Goal: Find specific page/section: Find specific page/section

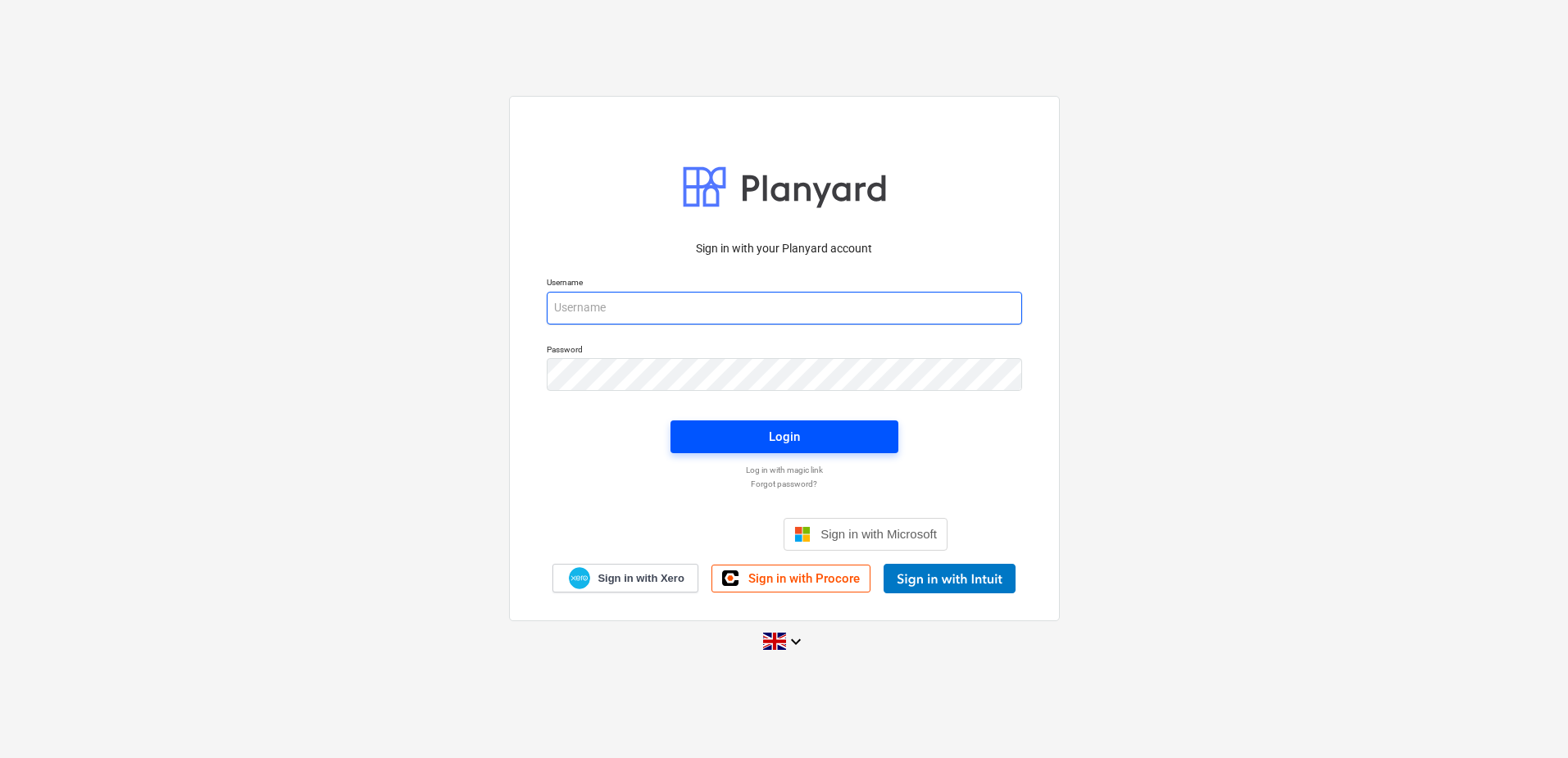
type input "[EMAIL_ADDRESS][DOMAIN_NAME]"
click at [822, 433] on span "Login" at bounding box center [784, 437] width 188 height 21
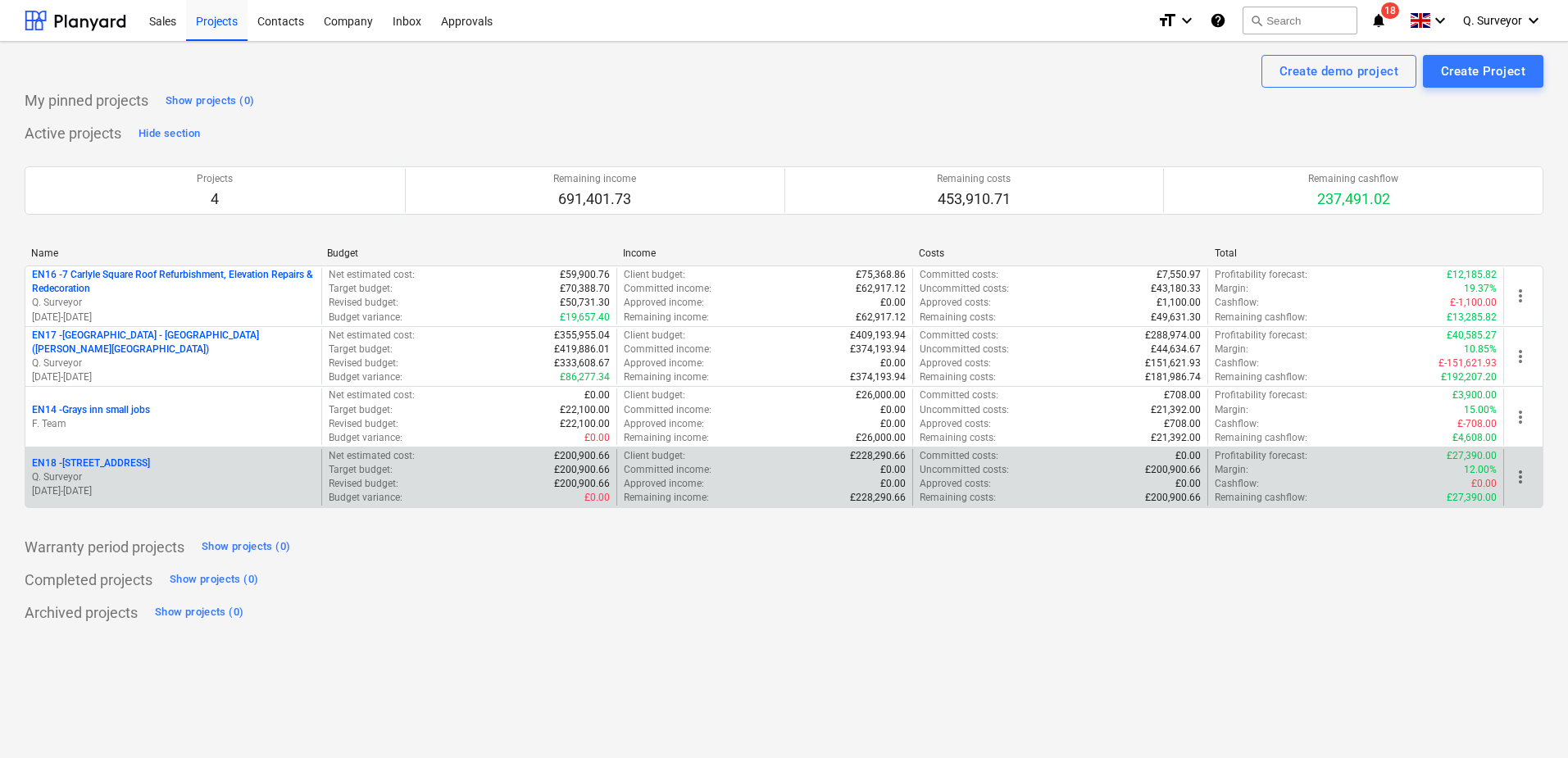
click at [98, 463] on p "EN18 - [STREET_ADDRESS]" at bounding box center [91, 464] width 118 height 14
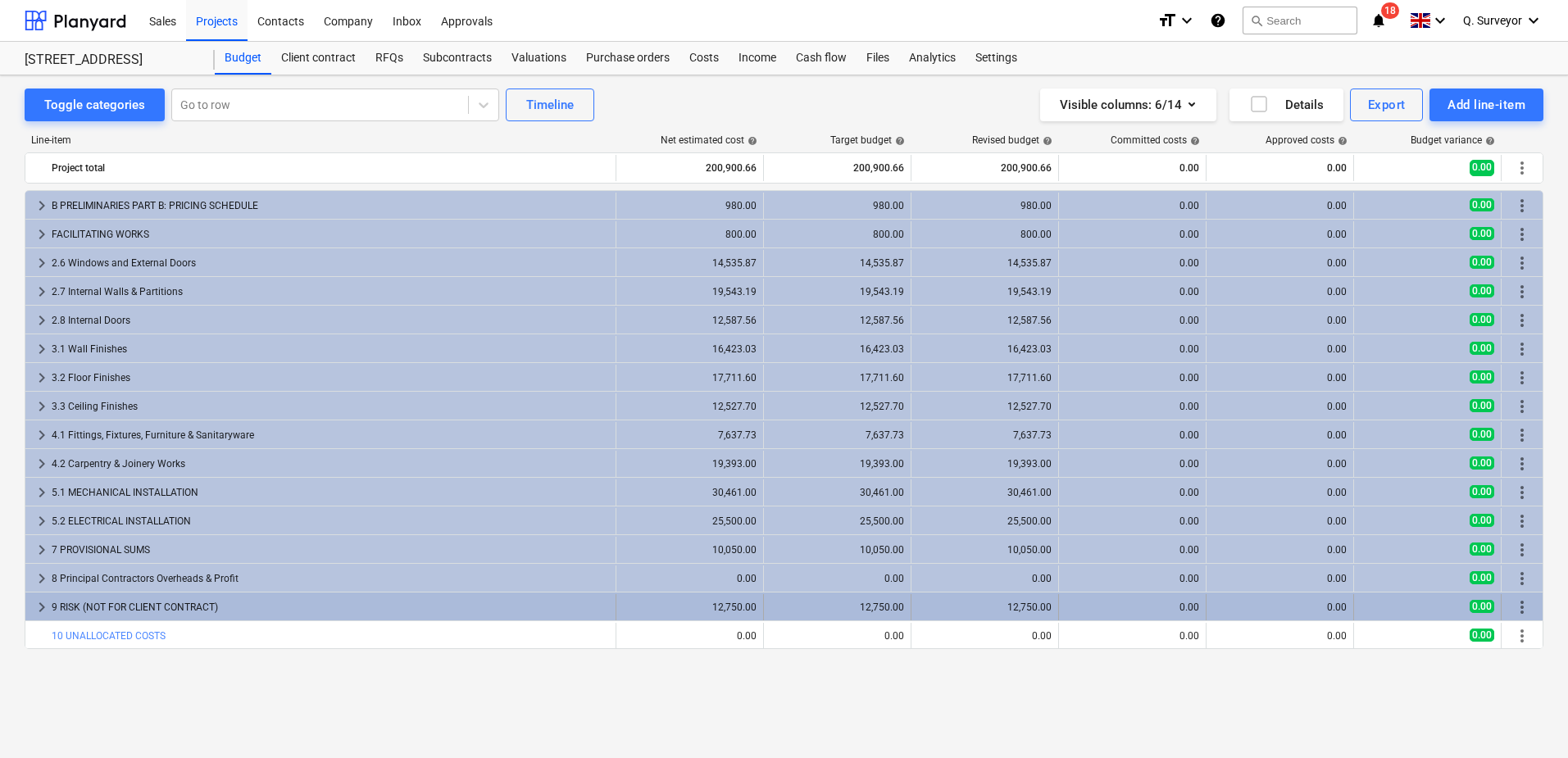
click at [34, 607] on span "keyboard_arrow_right" at bounding box center [42, 608] width 19 height 19
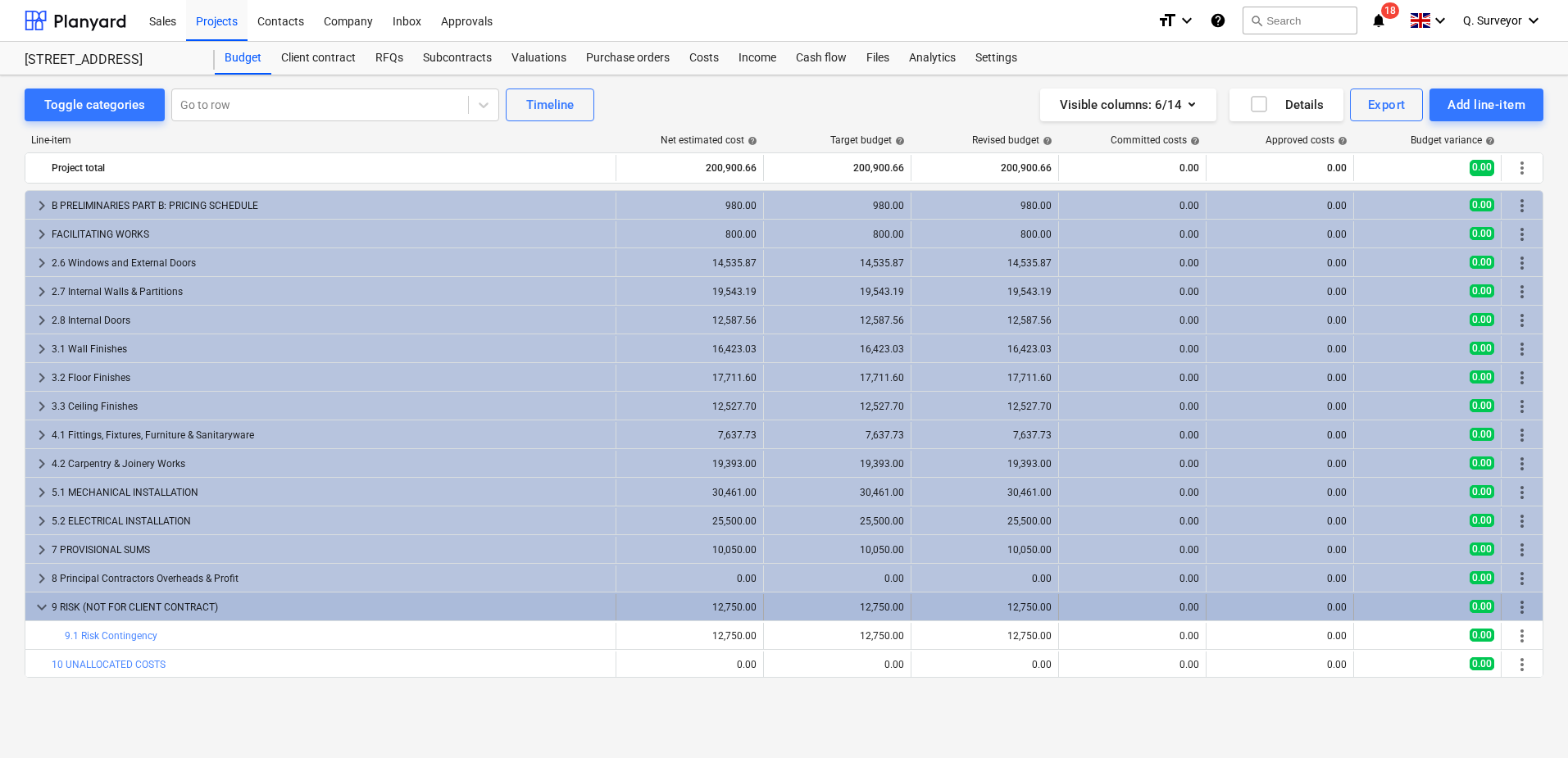
click at [50, 610] on span "keyboard_arrow_down" at bounding box center [42, 608] width 19 height 19
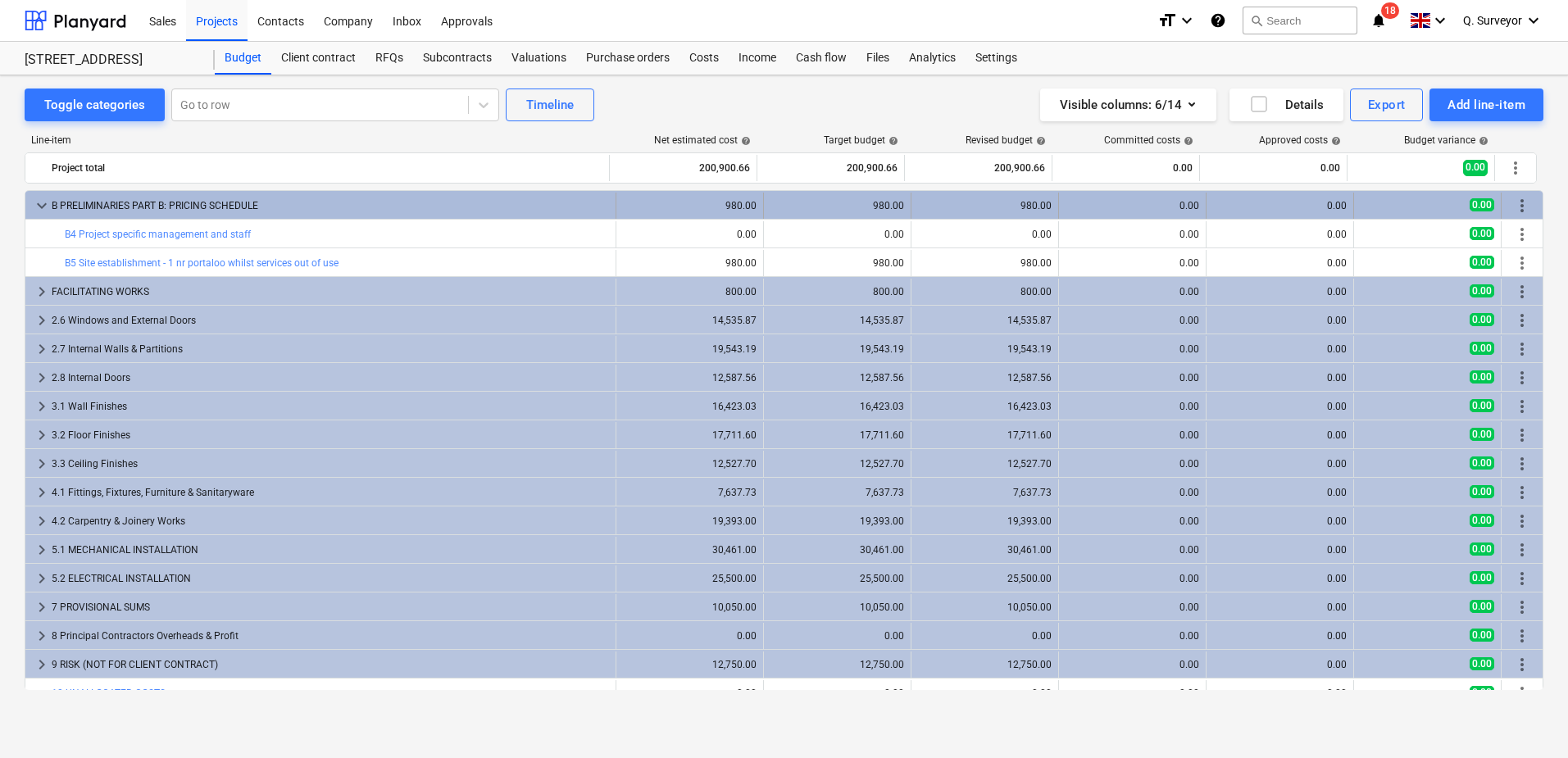
click at [45, 205] on span "keyboard_arrow_down" at bounding box center [42, 206] width 19 height 19
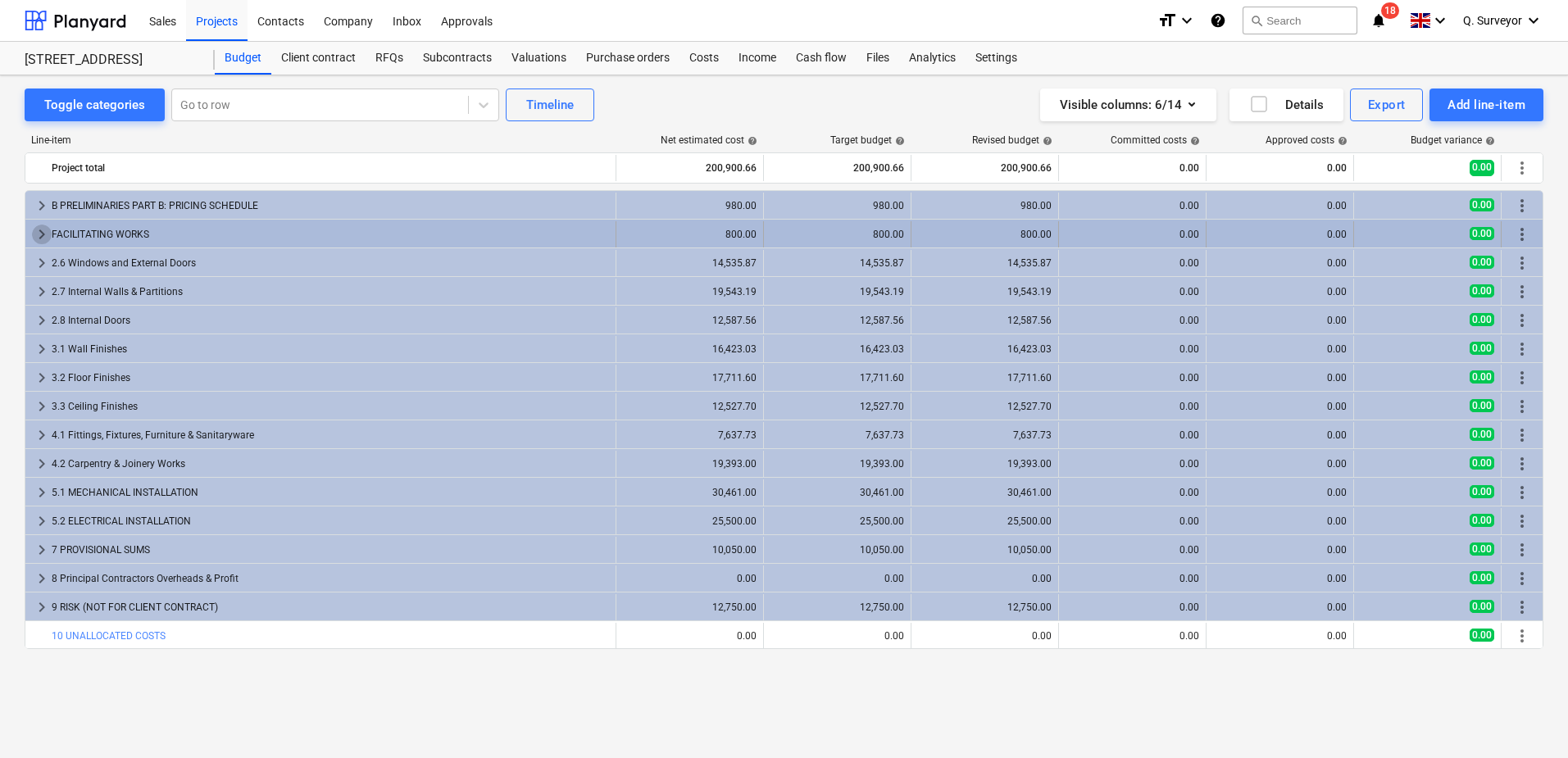
click at [49, 235] on span "keyboard_arrow_right" at bounding box center [42, 234] width 19 height 19
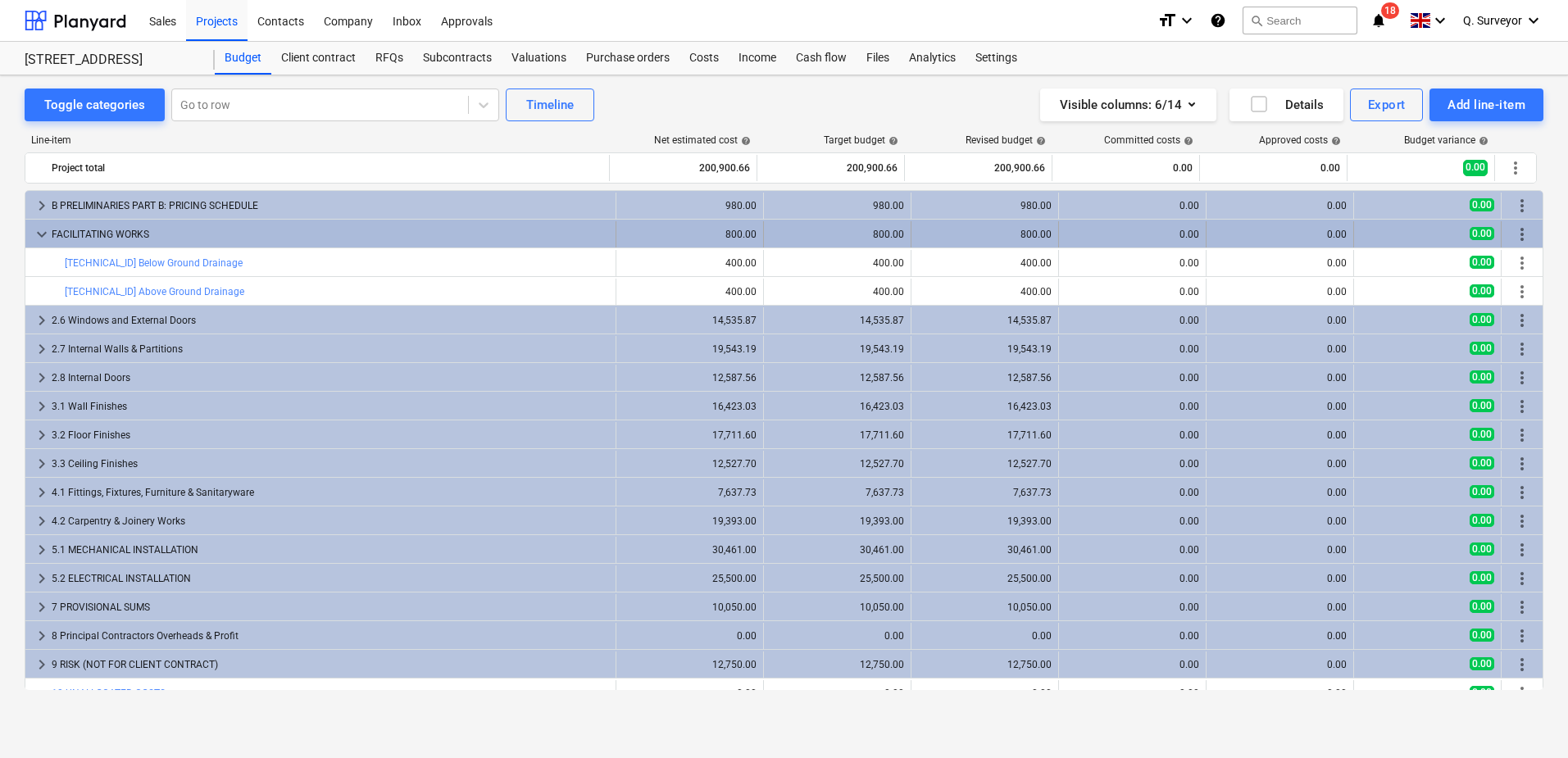
click at [44, 237] on span "keyboard_arrow_down" at bounding box center [42, 234] width 19 height 19
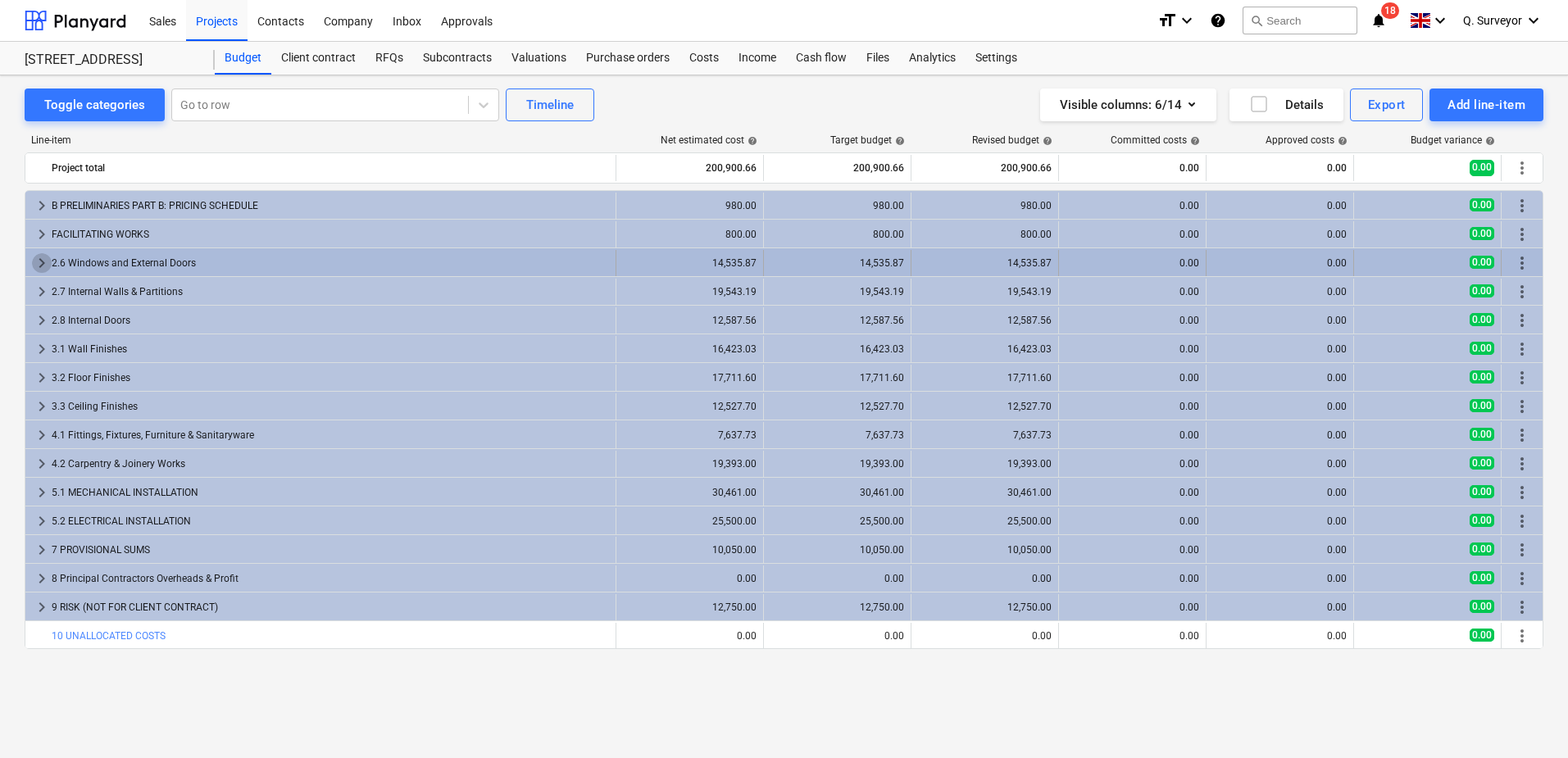
click at [47, 257] on span "keyboard_arrow_right" at bounding box center [42, 263] width 19 height 19
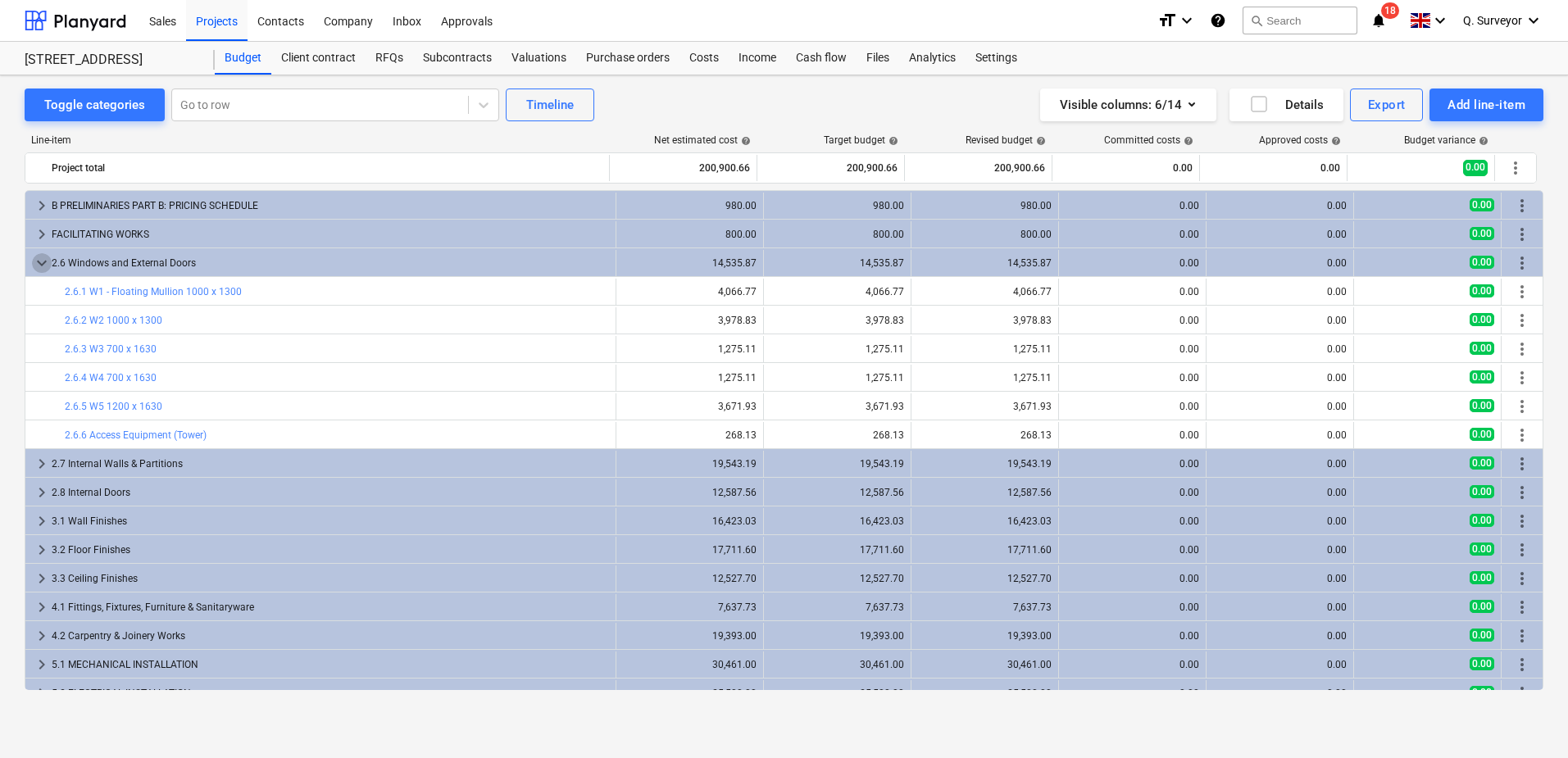
click at [47, 257] on span "keyboard_arrow_down" at bounding box center [42, 263] width 19 height 19
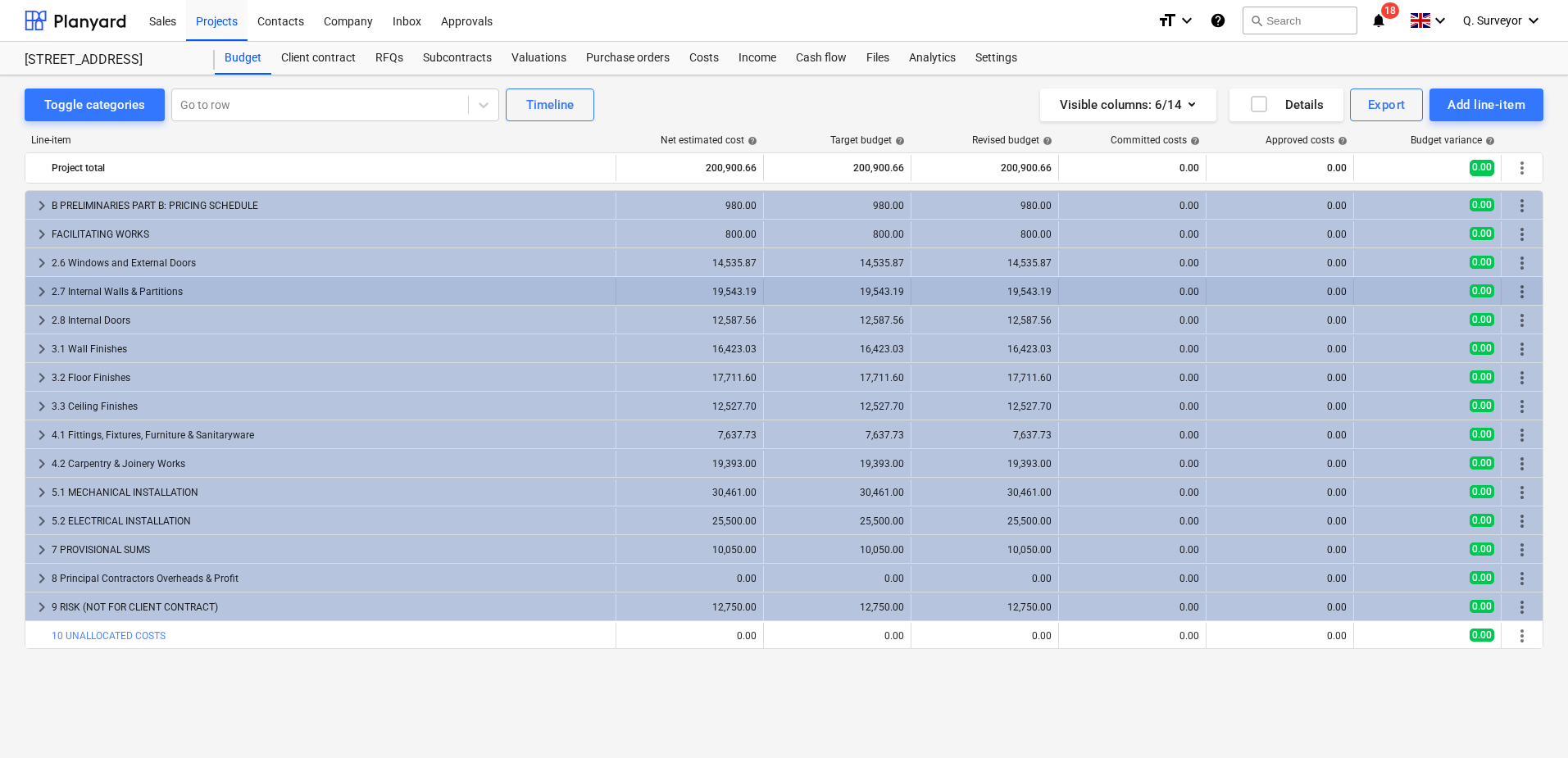
click at [48, 288] on span "keyboard_arrow_right" at bounding box center [42, 292] width 19 height 19
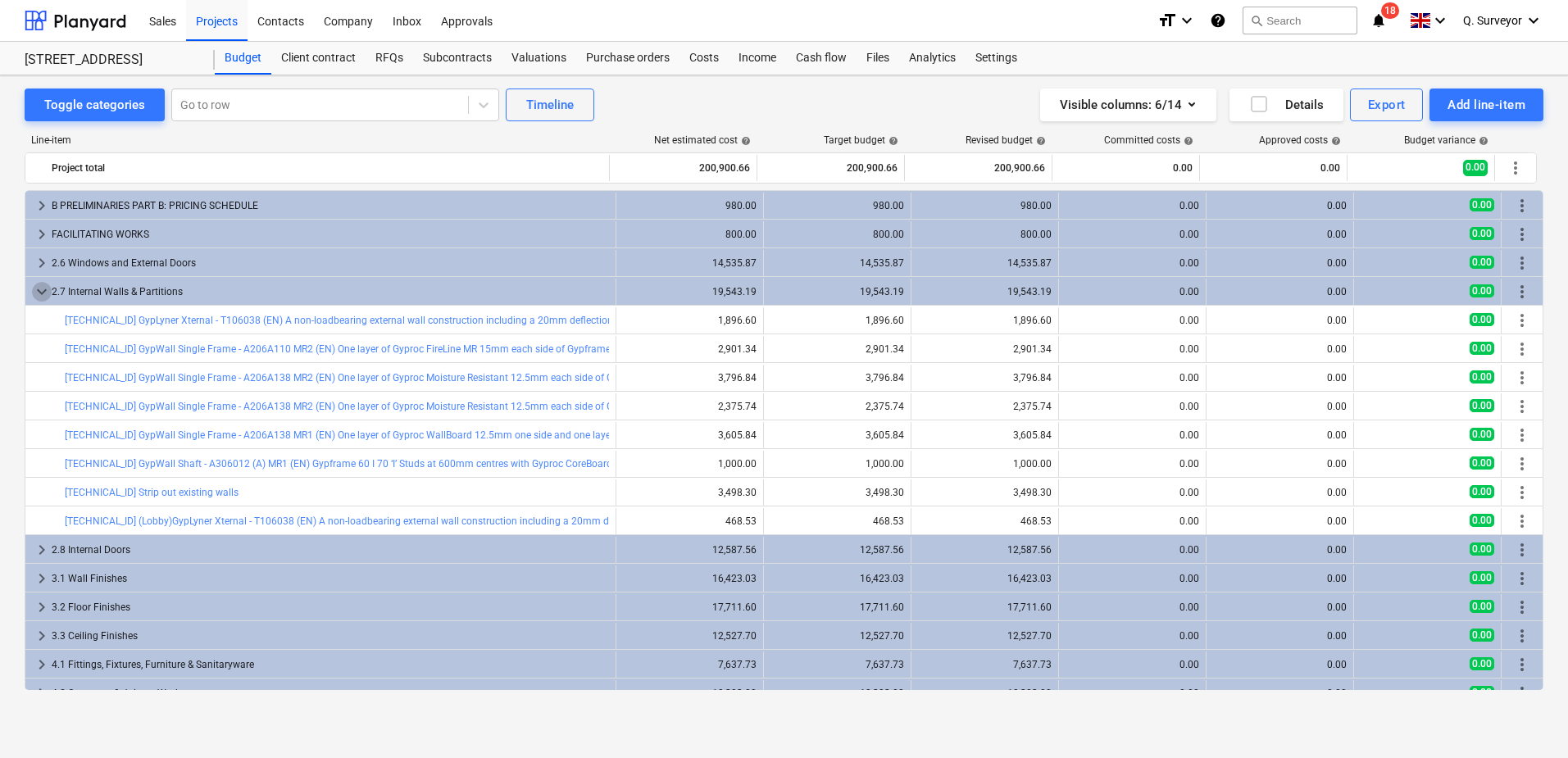
click at [48, 288] on span "keyboard_arrow_down" at bounding box center [42, 292] width 19 height 19
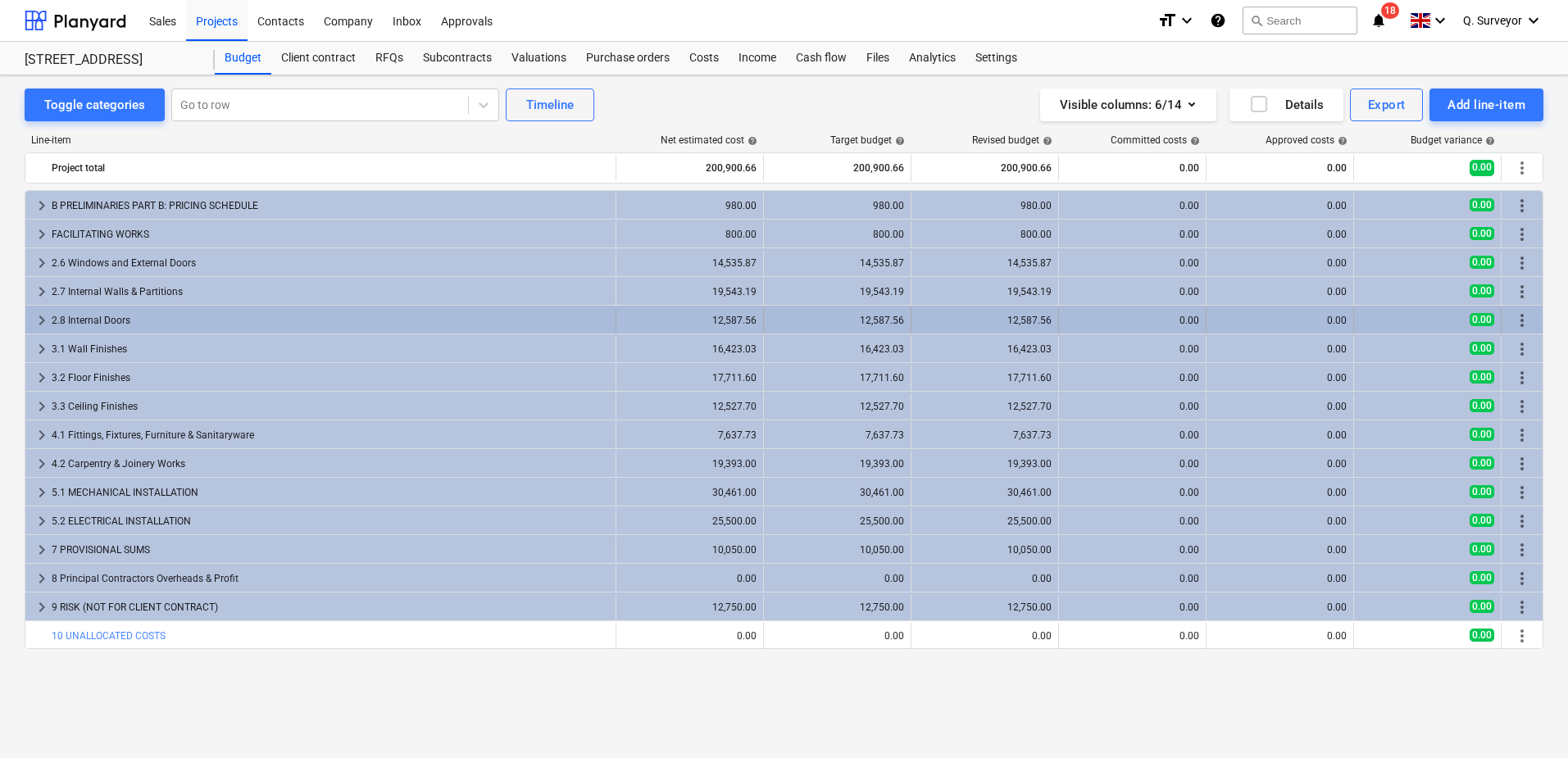
click at [40, 313] on span "keyboard_arrow_right" at bounding box center [42, 320] width 19 height 19
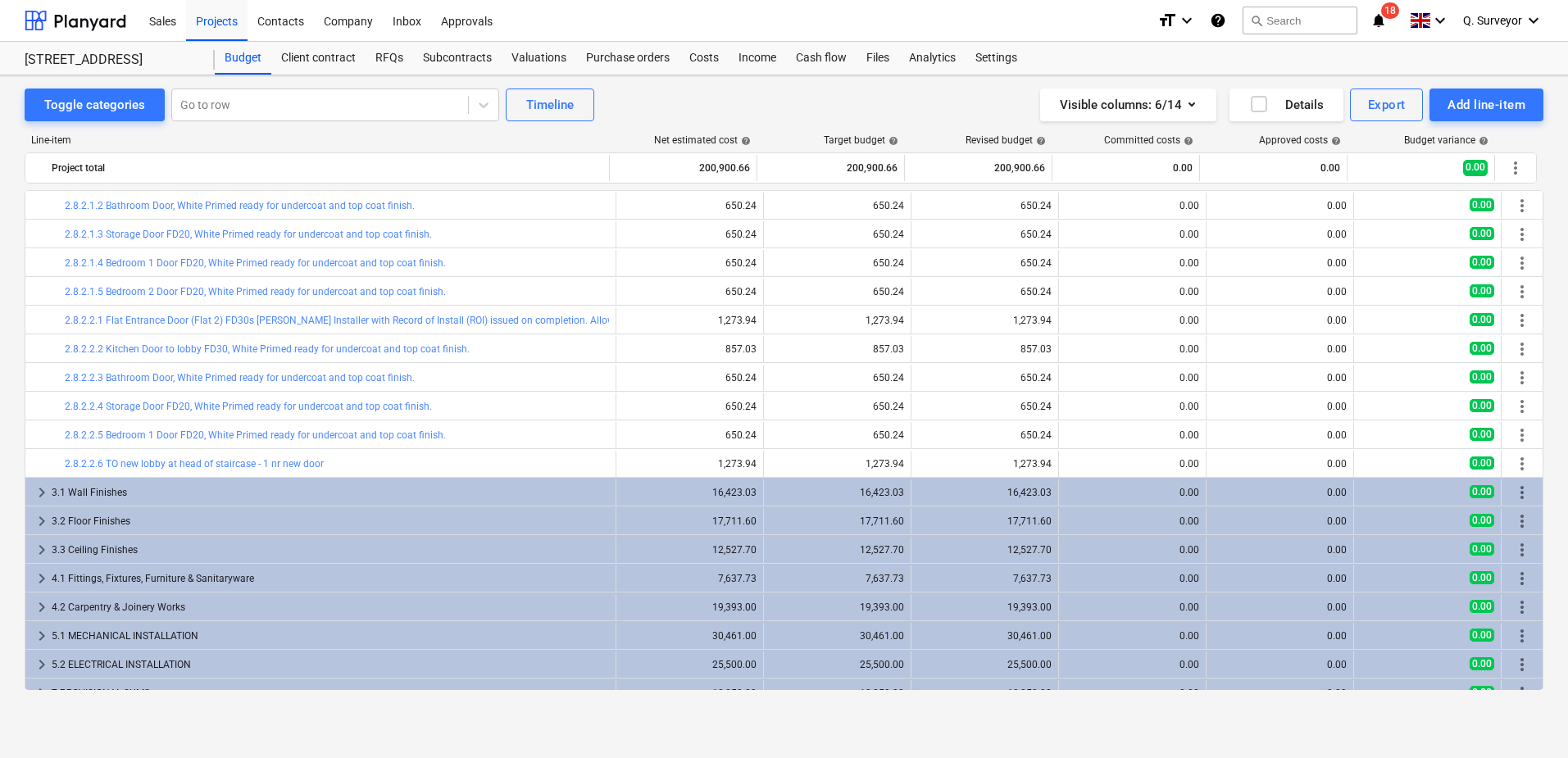
scroll to position [332, 0]
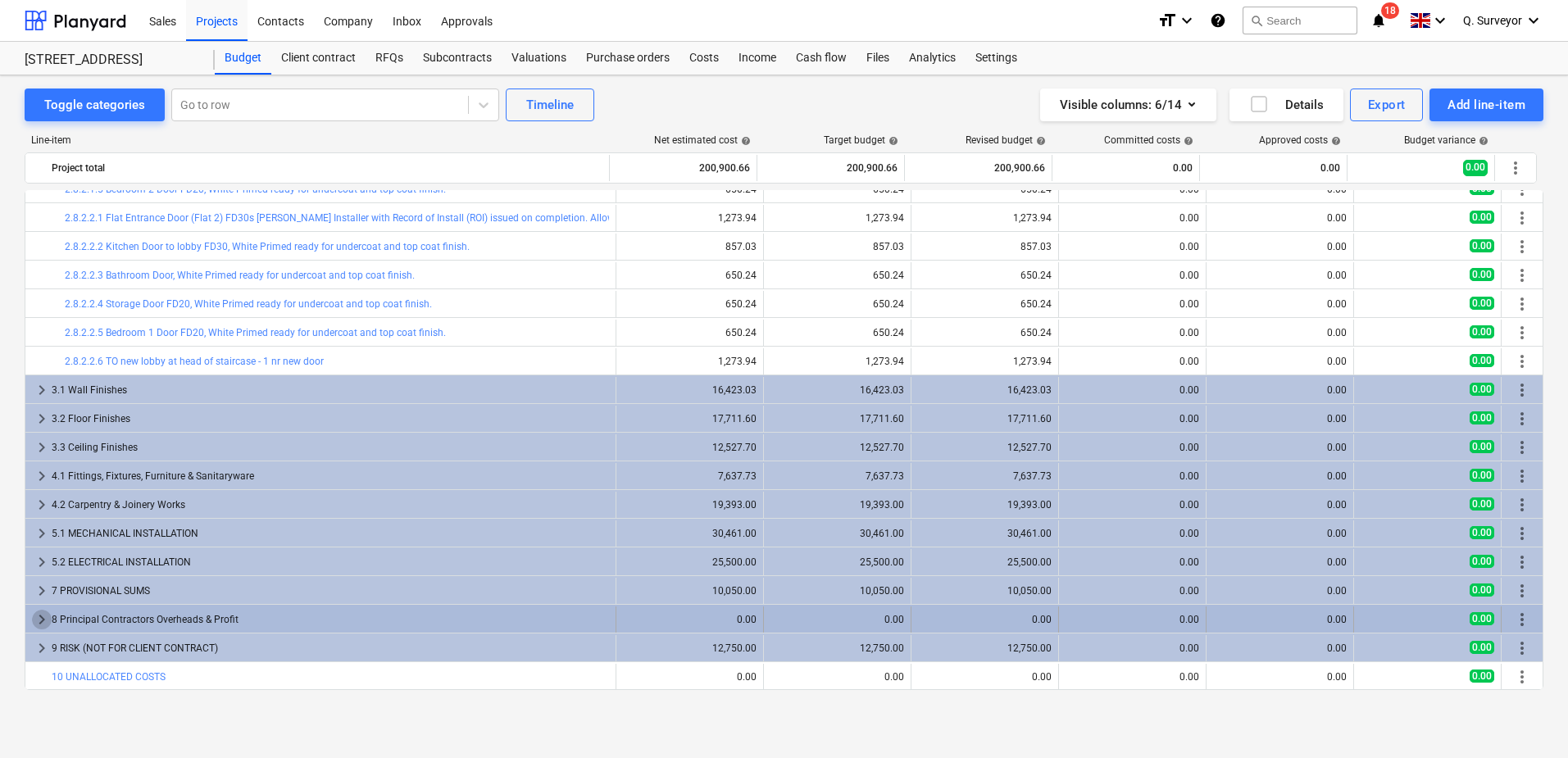
click at [42, 616] on span "keyboard_arrow_right" at bounding box center [42, 620] width 19 height 19
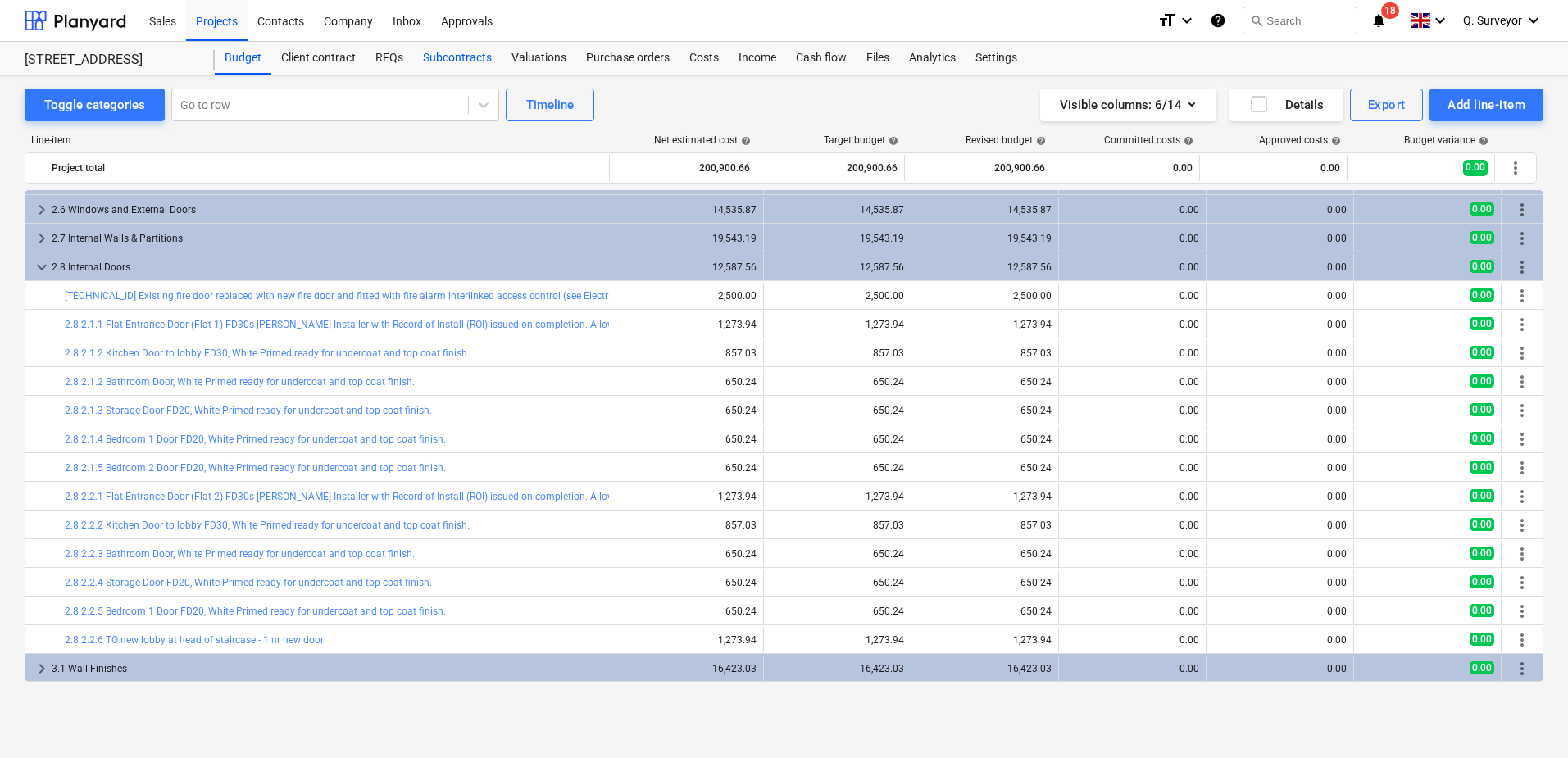
scroll to position [0, 0]
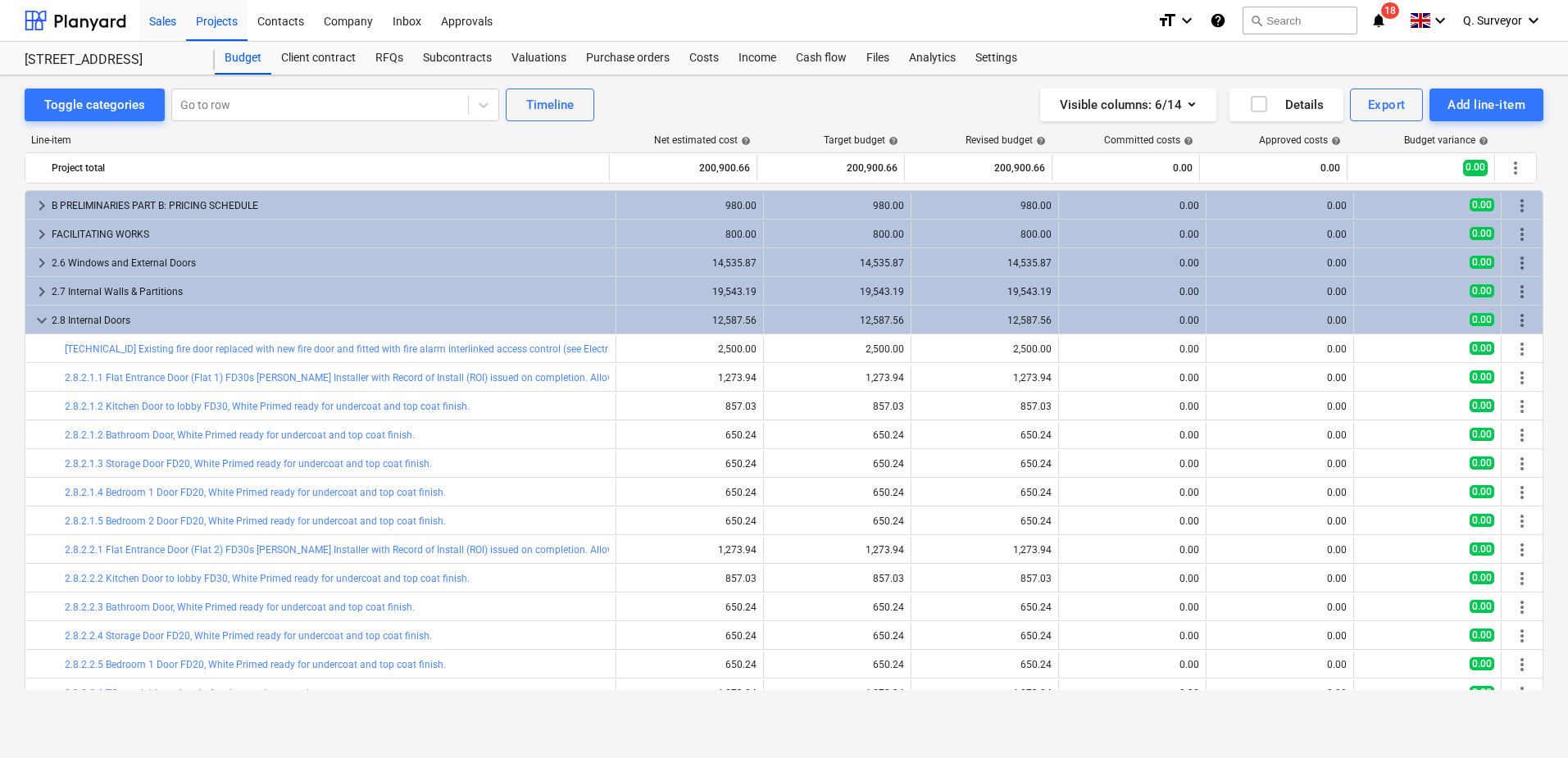
click at [145, 15] on div "Sales" at bounding box center [163, 19] width 47 height 42
